Goal: Task Accomplishment & Management: Manage account settings

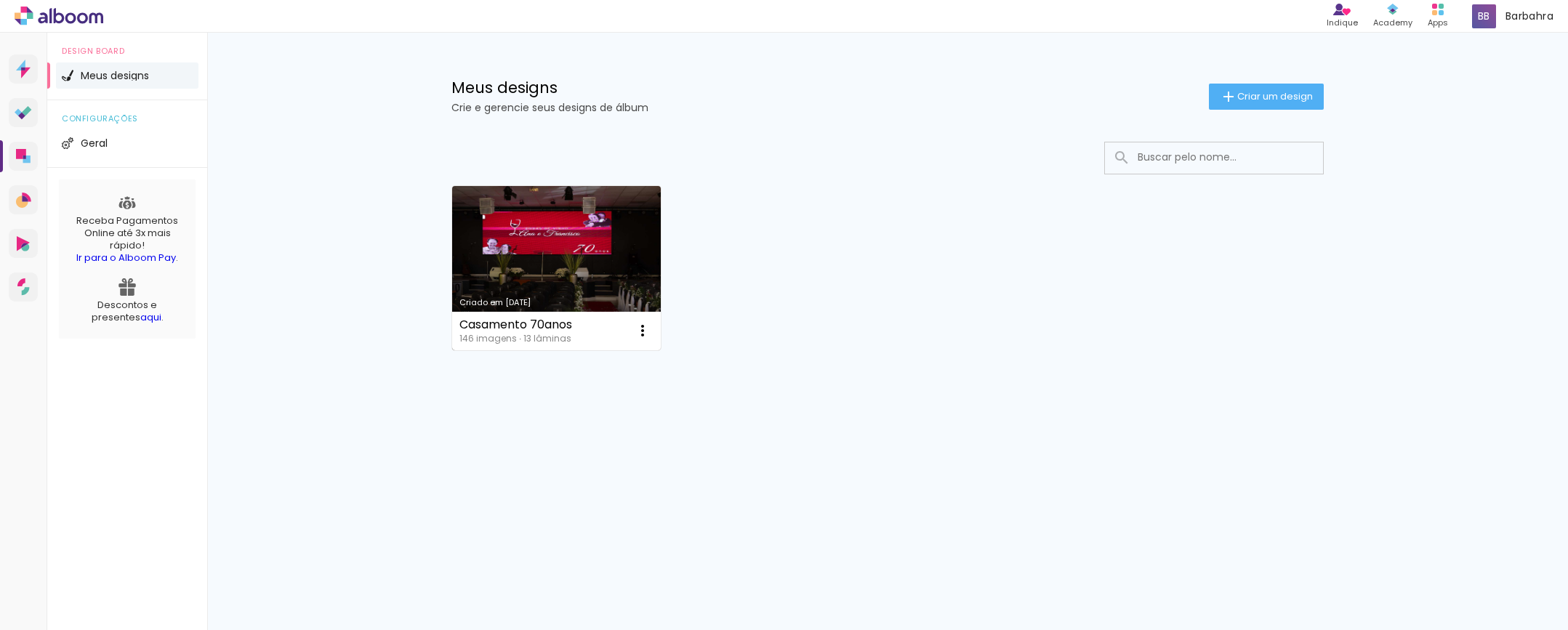
click at [537, 279] on link "Criado em [DATE]" at bounding box center [556, 268] width 208 height 164
click at [640, 333] on iron-icon at bounding box center [642, 330] width 18 height 18
click at [568, 431] on span "Excluir" at bounding box center [561, 426] width 31 height 10
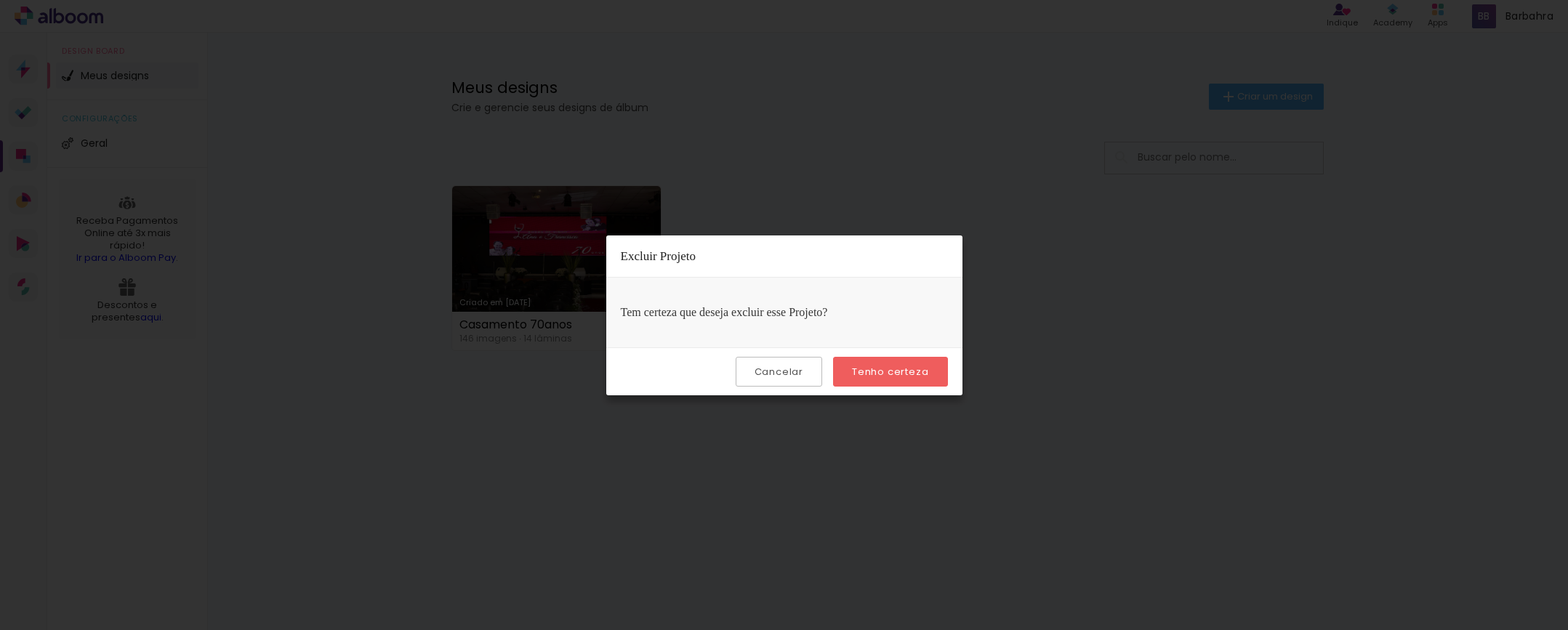
click at [877, 378] on paper-button "Tenho certeza" at bounding box center [890, 372] width 114 height 30
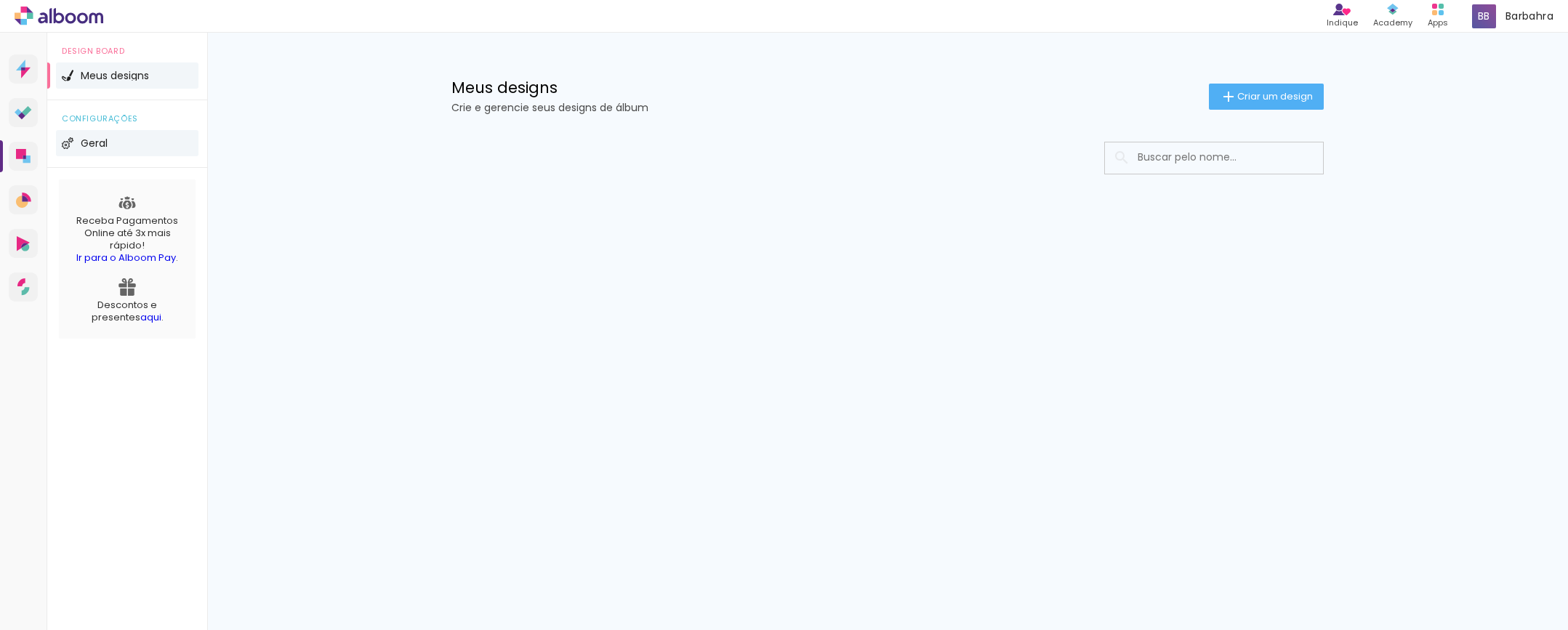
click at [101, 144] on span "Geral" at bounding box center [93, 143] width 27 height 10
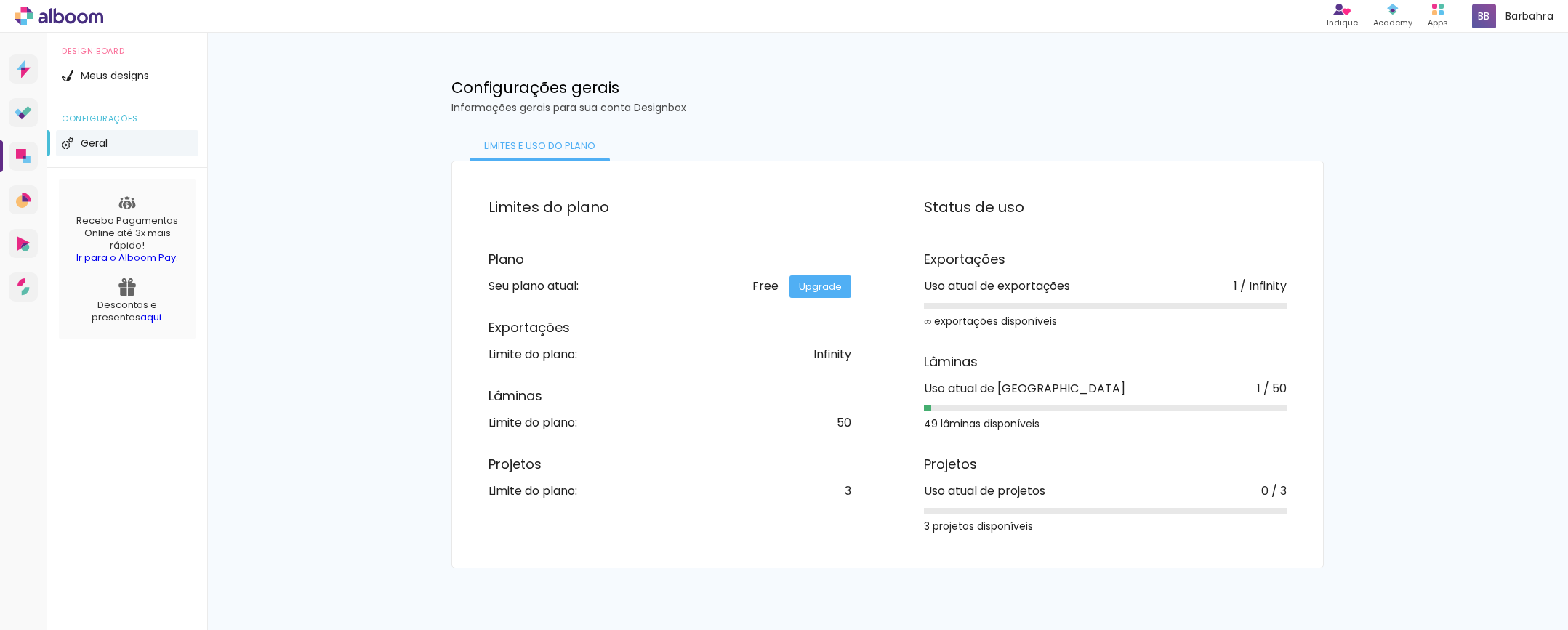
click at [249, 226] on div "Meus designs Crie e gerencie seus designs de álbum Criar um design Configuraçõe…" at bounding box center [887, 300] width 1360 height 536
click at [123, 74] on span "Meus designs" at bounding box center [114, 75] width 68 height 10
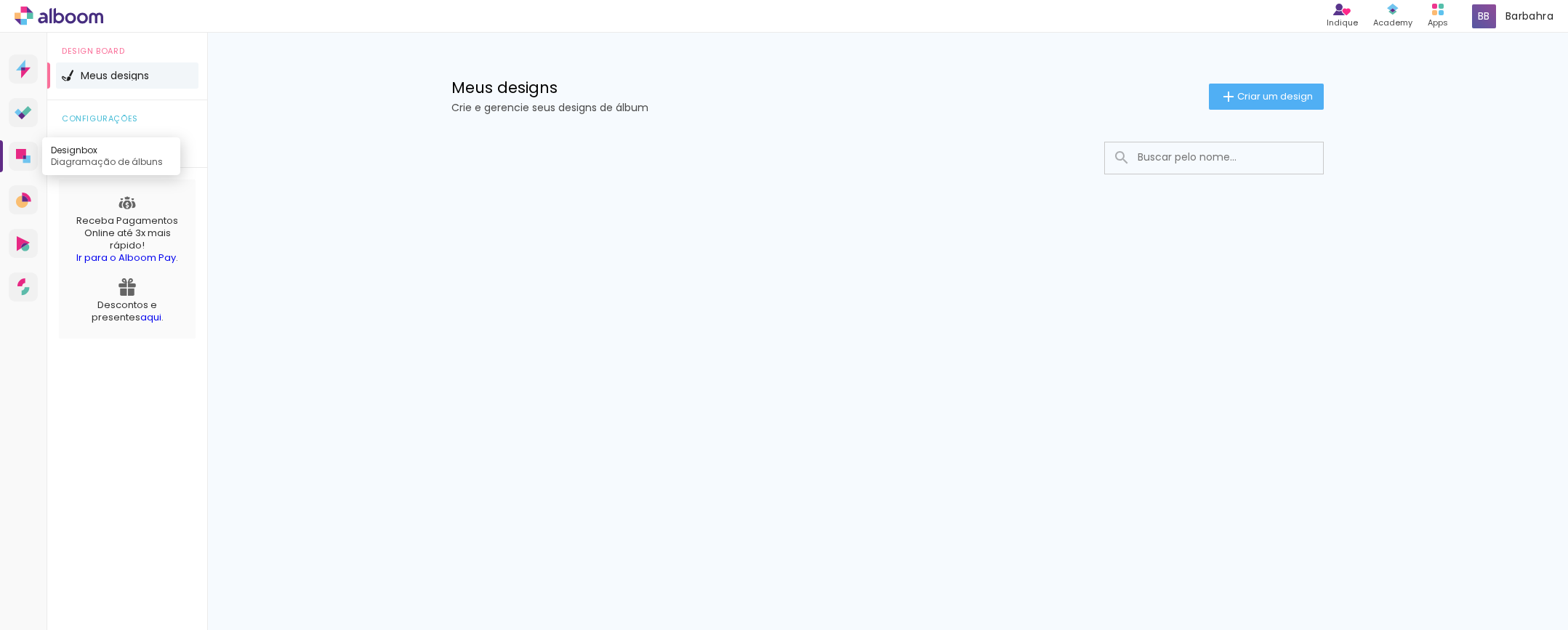
click at [23, 156] on icon at bounding box center [24, 158] width 3 height 4
